Goal: Information Seeking & Learning: Compare options

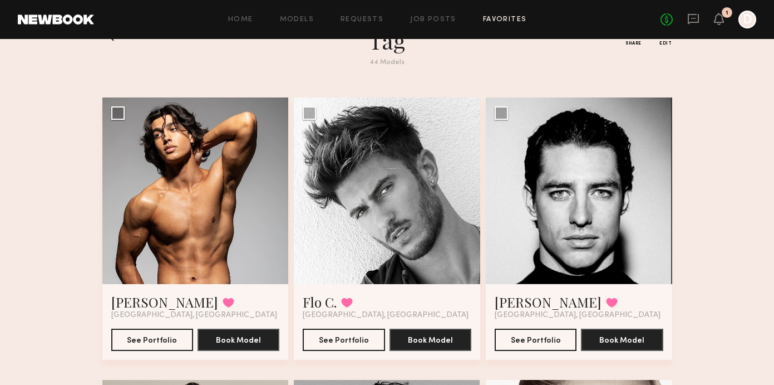
scroll to position [35, 0]
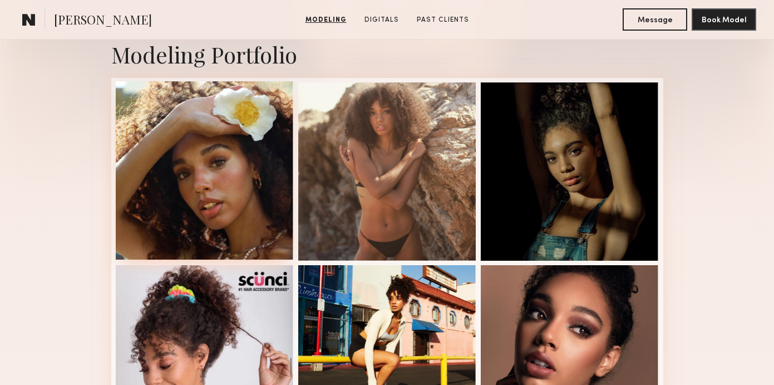
scroll to position [250, 0]
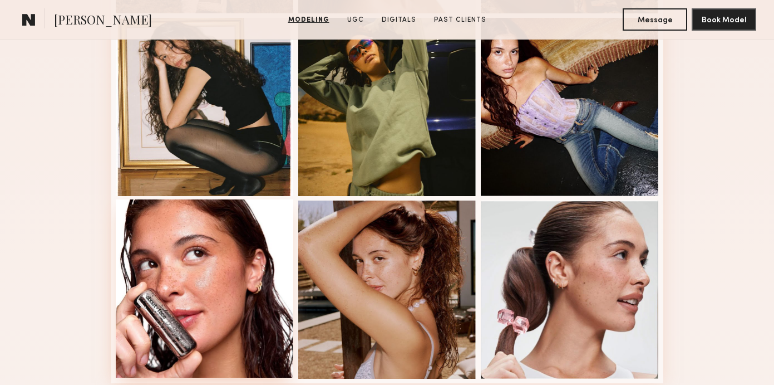
scroll to position [696, 0]
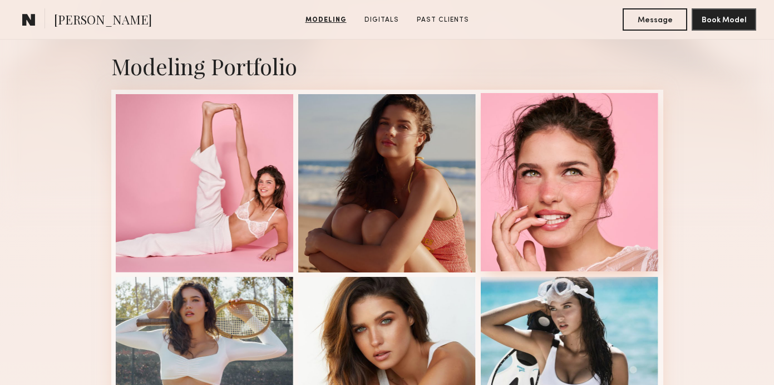
scroll to position [235, 0]
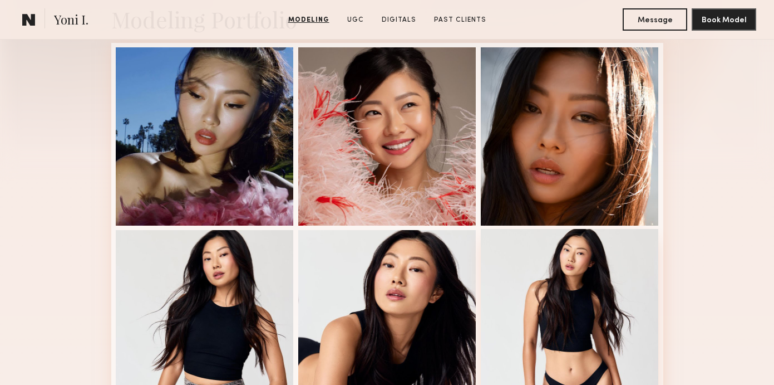
scroll to position [264, 0]
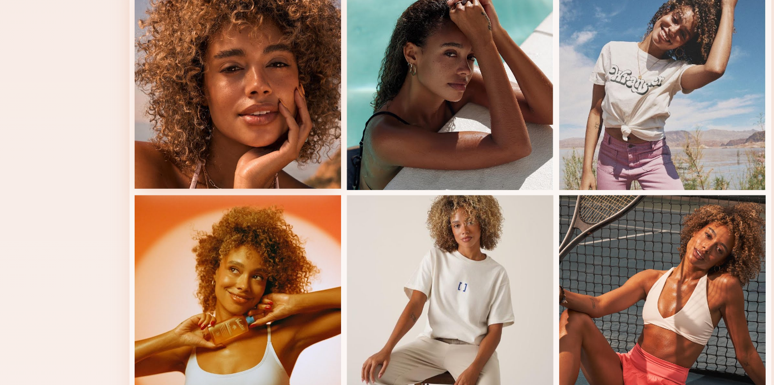
scroll to position [476, 0]
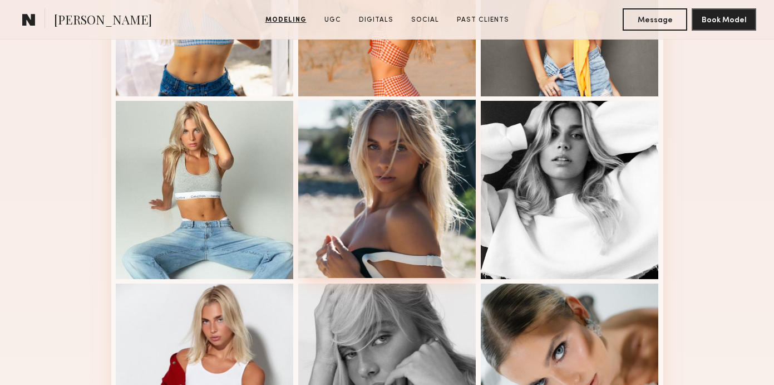
scroll to position [608, 0]
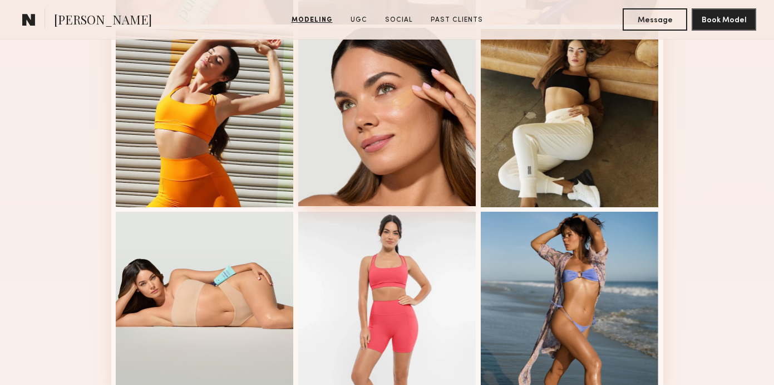
scroll to position [663, 0]
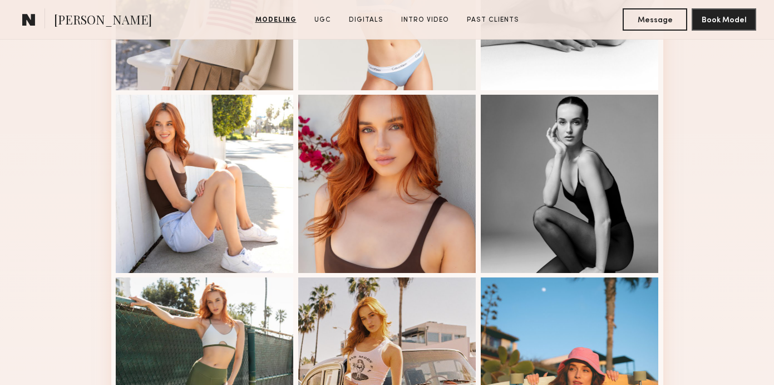
scroll to position [600, 0]
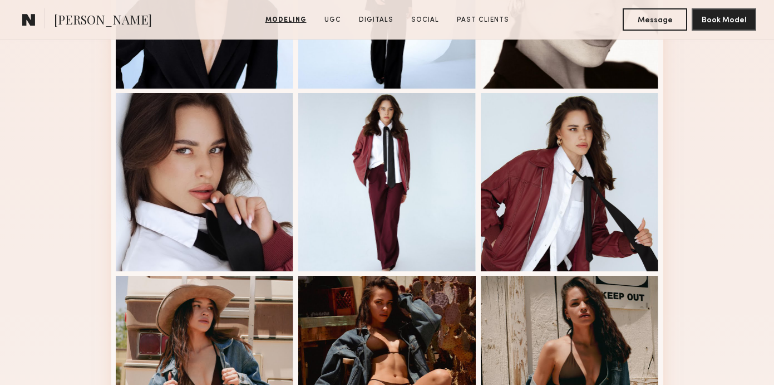
scroll to position [404, 0]
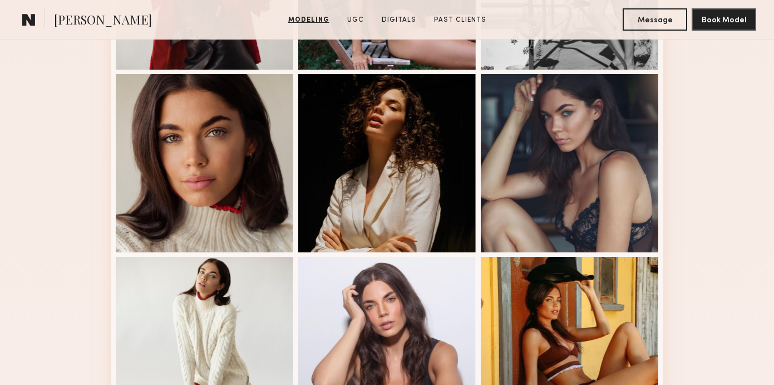
scroll to position [618, 0]
